Goal: Task Accomplishment & Management: Understand process/instructions

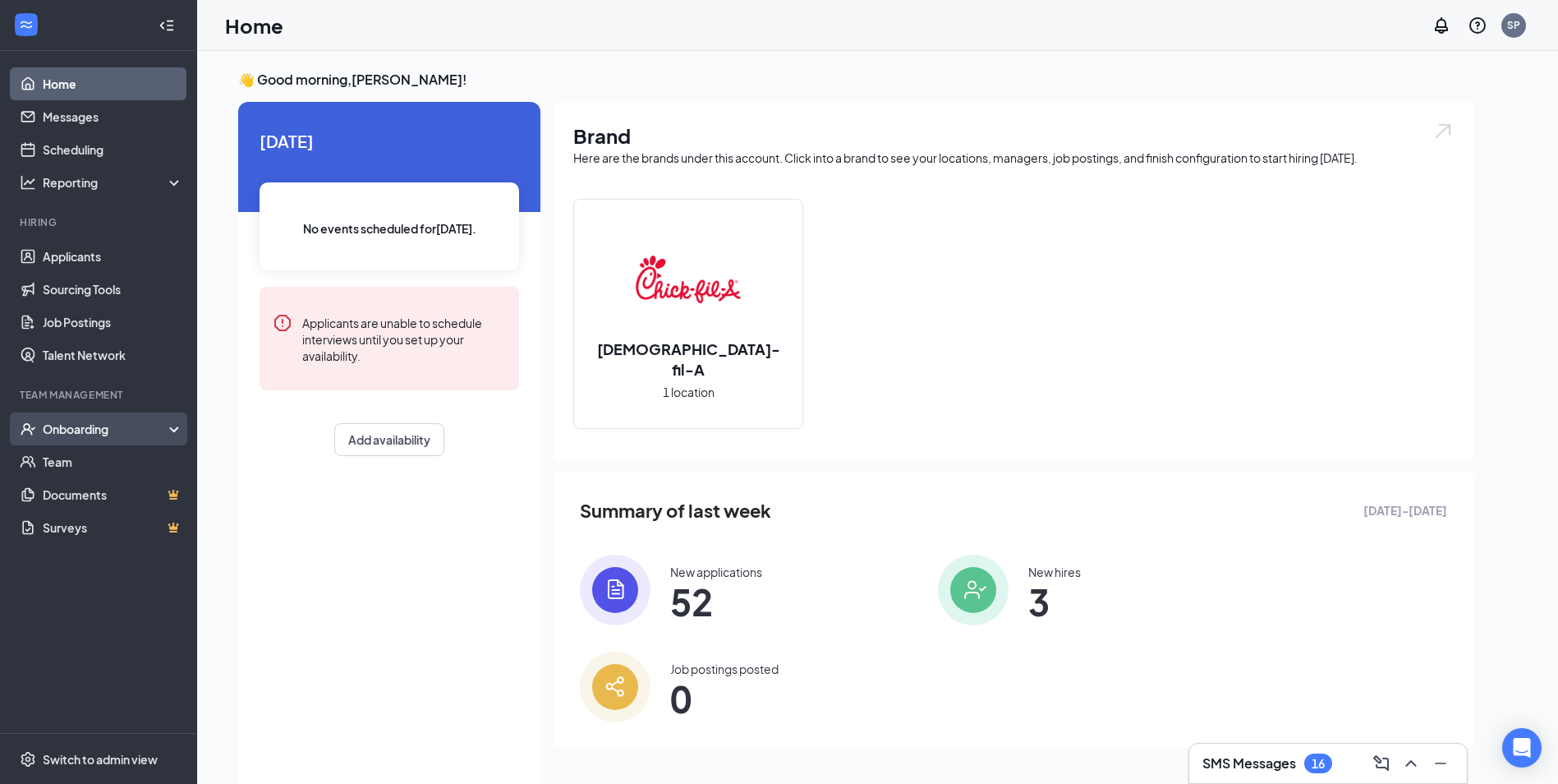
click at [82, 433] on div "Onboarding" at bounding box center [106, 429] width 126 height 16
click at [80, 465] on link "Overview" at bounding box center [113, 462] width 140 height 33
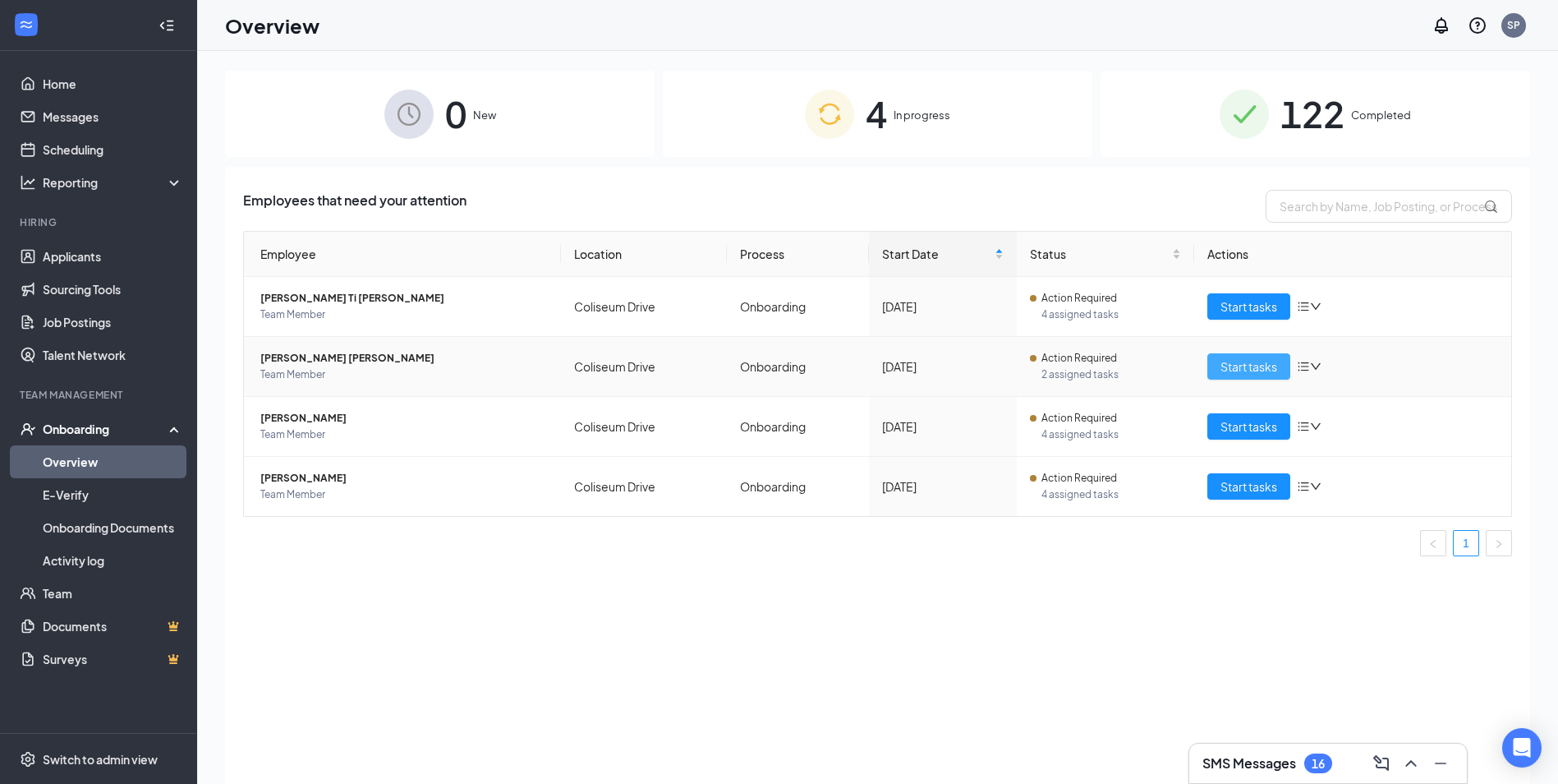
click at [1238, 372] on span "Start tasks" at bounding box center [1249, 366] width 57 height 18
